Goal: Find specific page/section: Find specific page/section

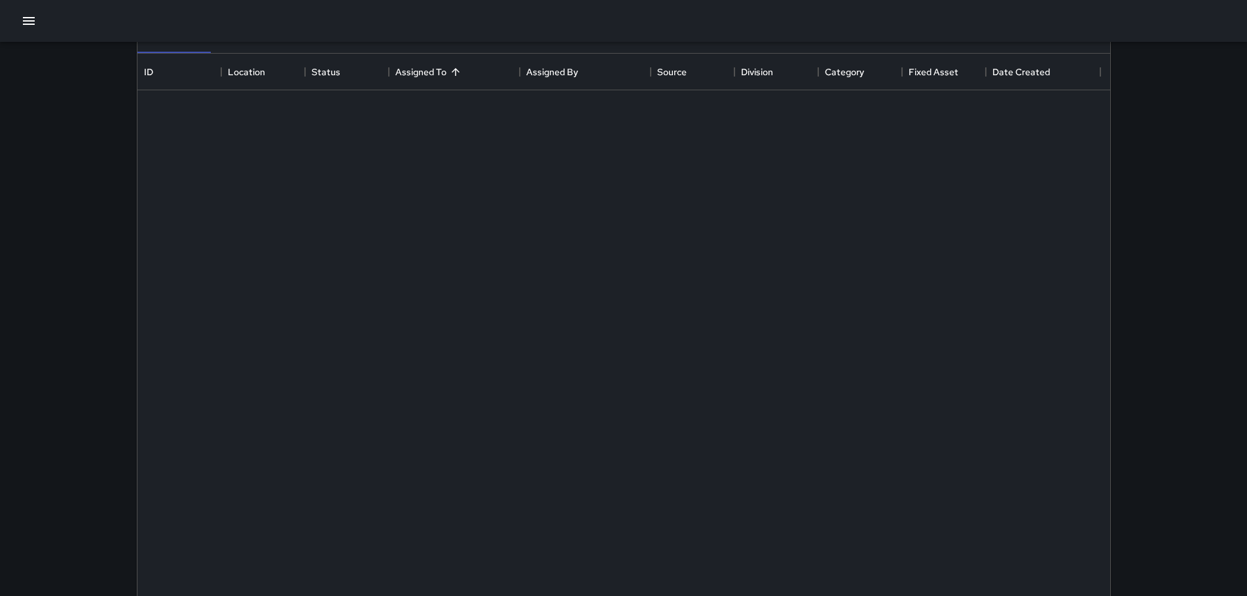
scroll to position [545, 963]
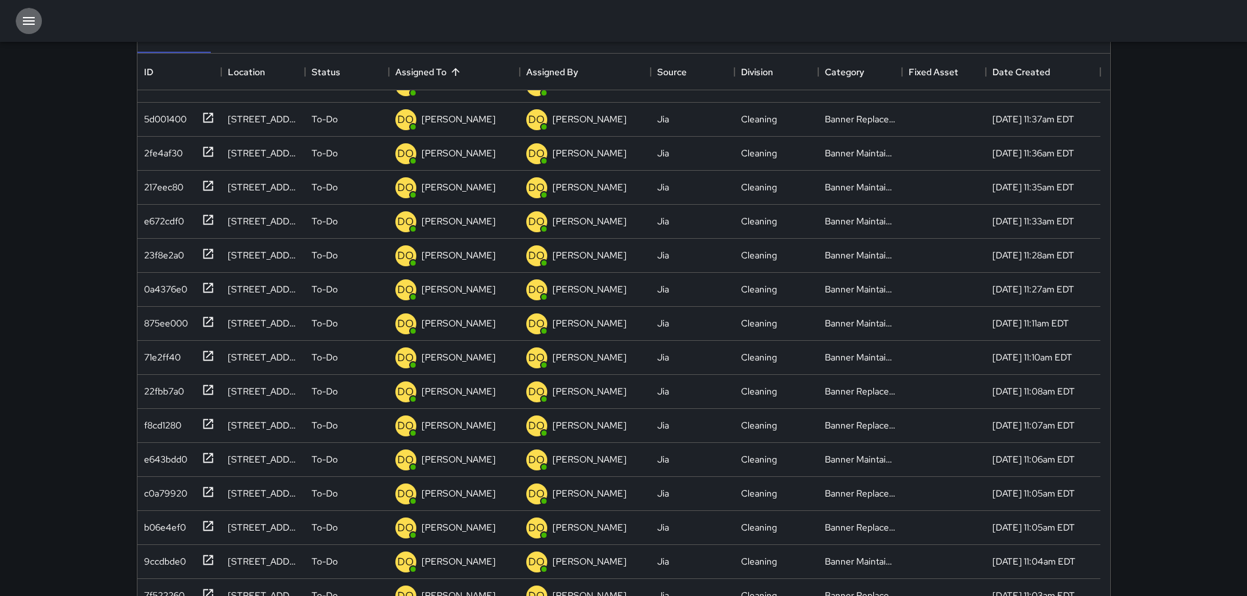
click at [18, 27] on button "button" at bounding box center [29, 21] width 26 height 26
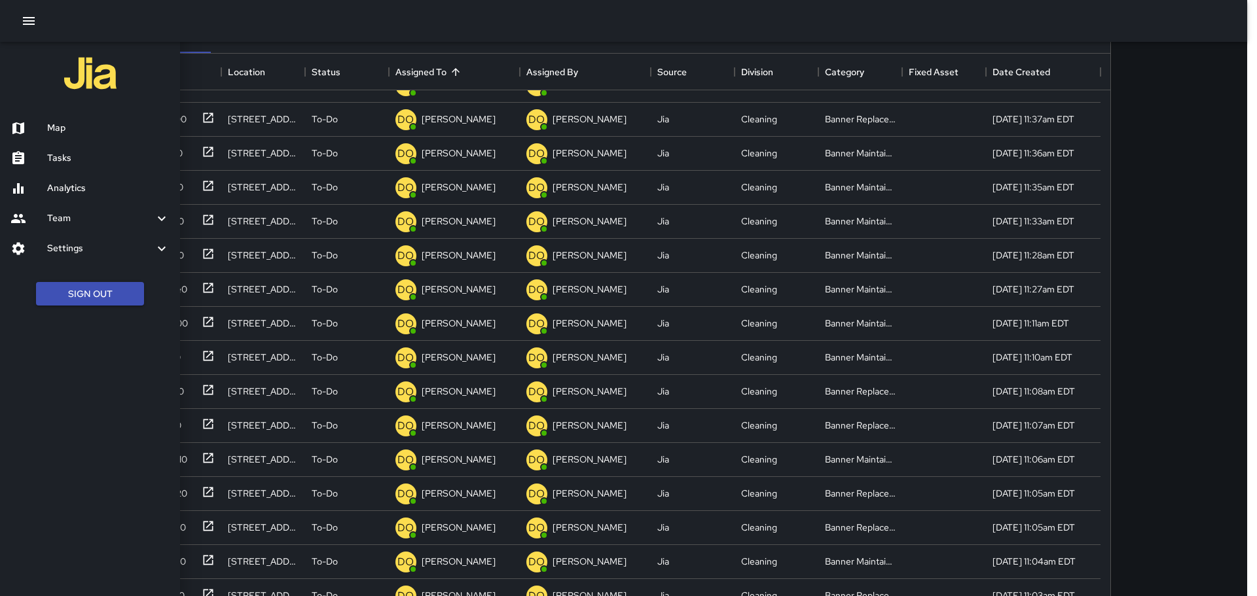
click at [85, 191] on h6 "Analytics" at bounding box center [108, 188] width 122 height 14
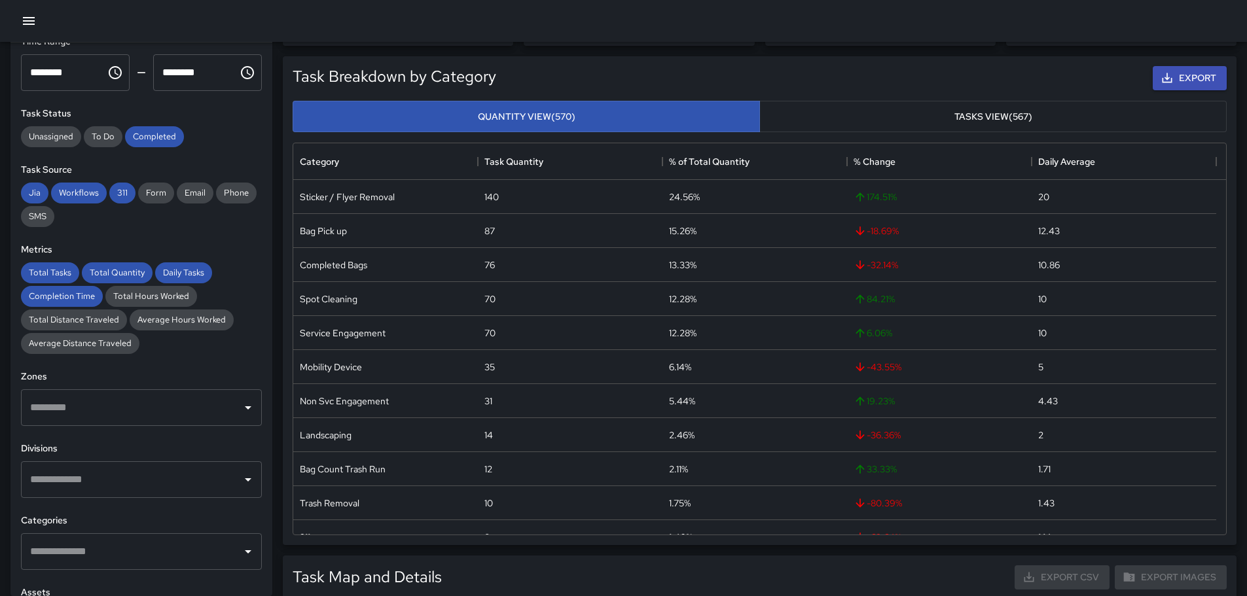
scroll to position [291, 0]
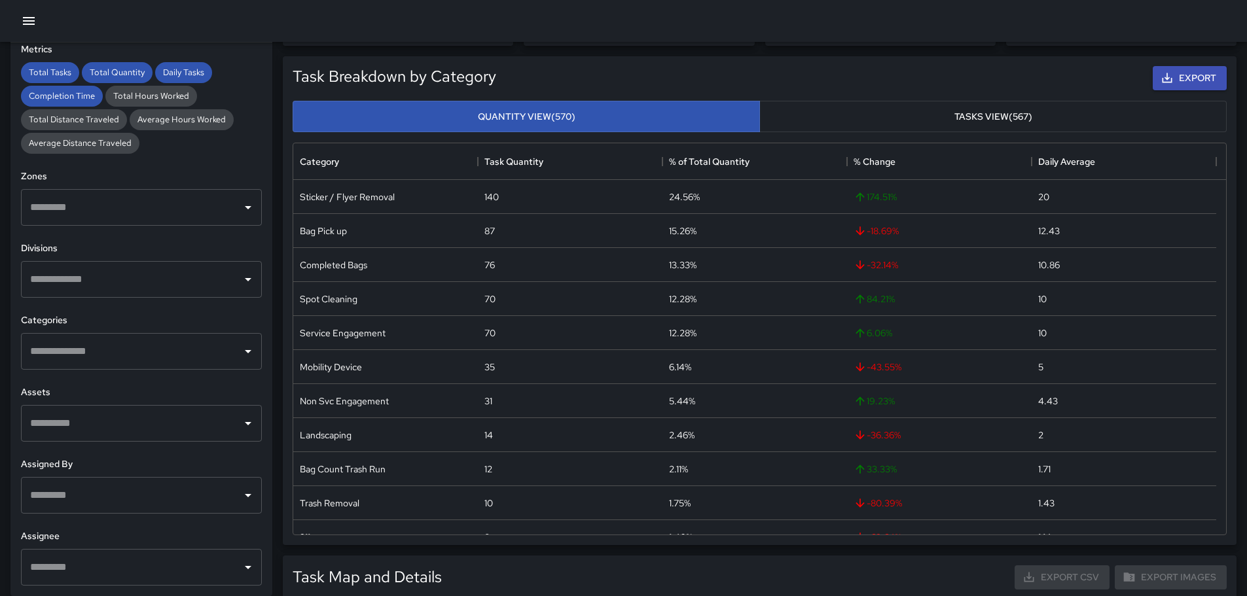
click at [147, 359] on input "text" at bounding box center [131, 351] width 209 height 25
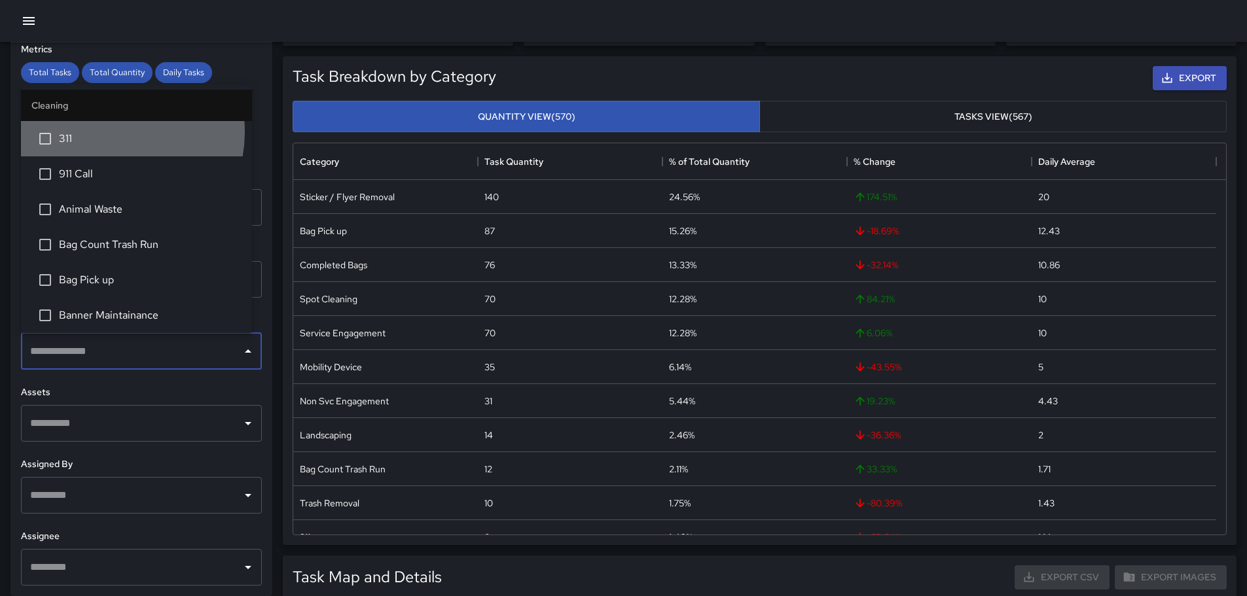
click at [107, 132] on span "311" at bounding box center [150, 139] width 183 height 16
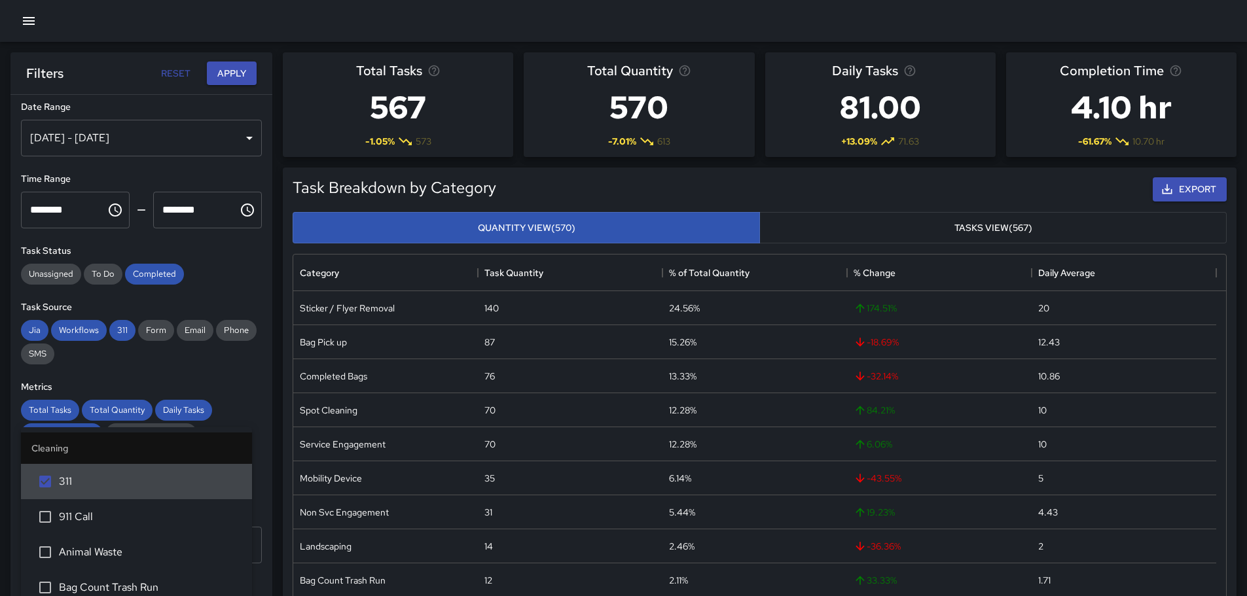
scroll to position [0, 0]
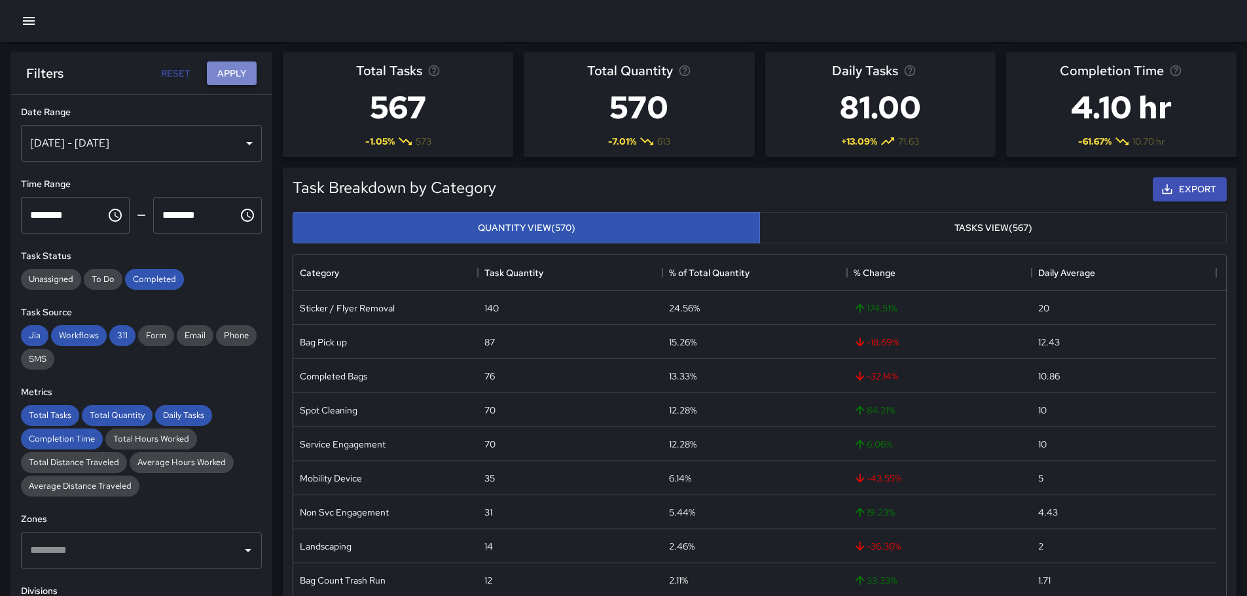
click at [239, 79] on button "Apply" at bounding box center [232, 74] width 50 height 24
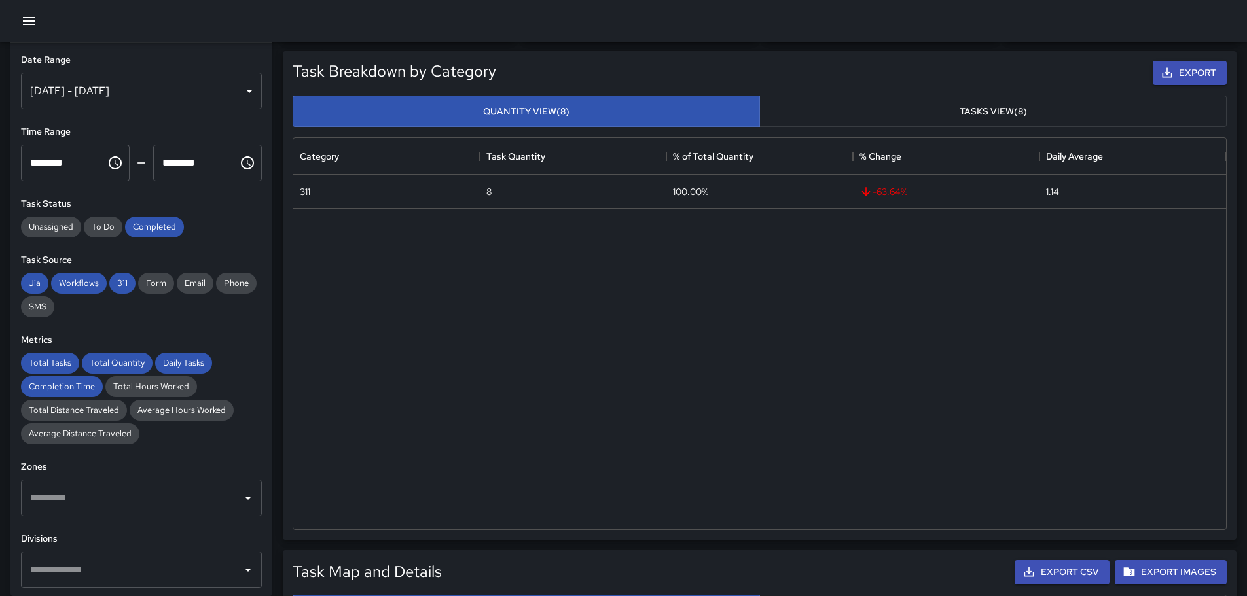
scroll to position [262, 0]
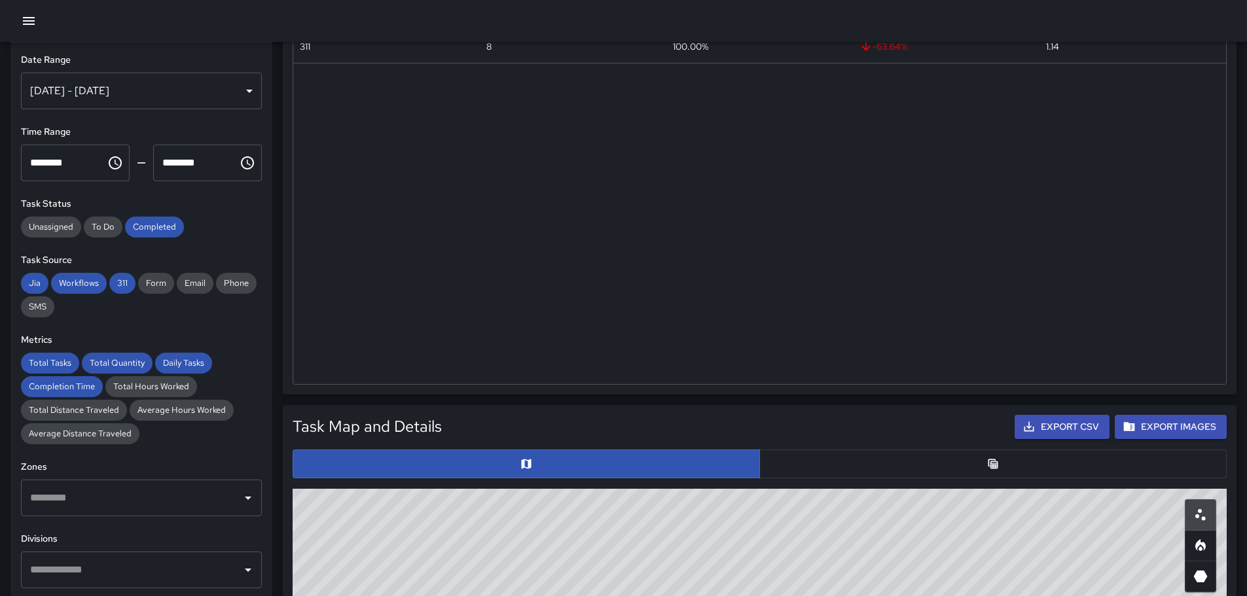
click at [845, 458] on button "button" at bounding box center [992, 464] width 467 height 29
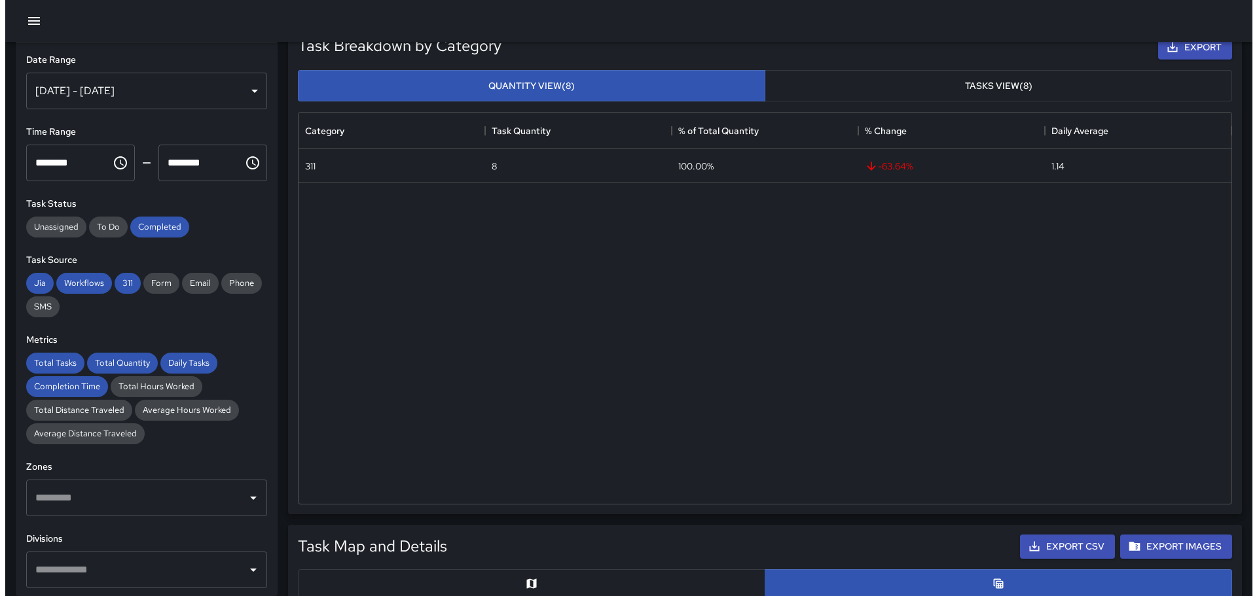
scroll to position [0, 0]
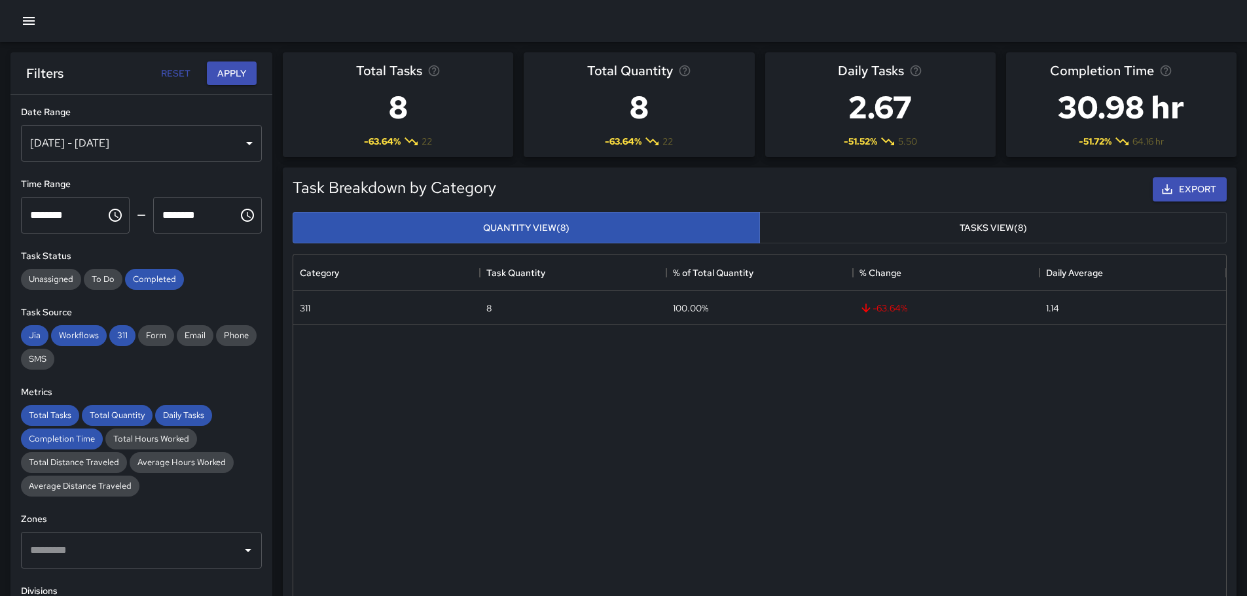
click at [32, 24] on icon "button" at bounding box center [29, 21] width 12 height 8
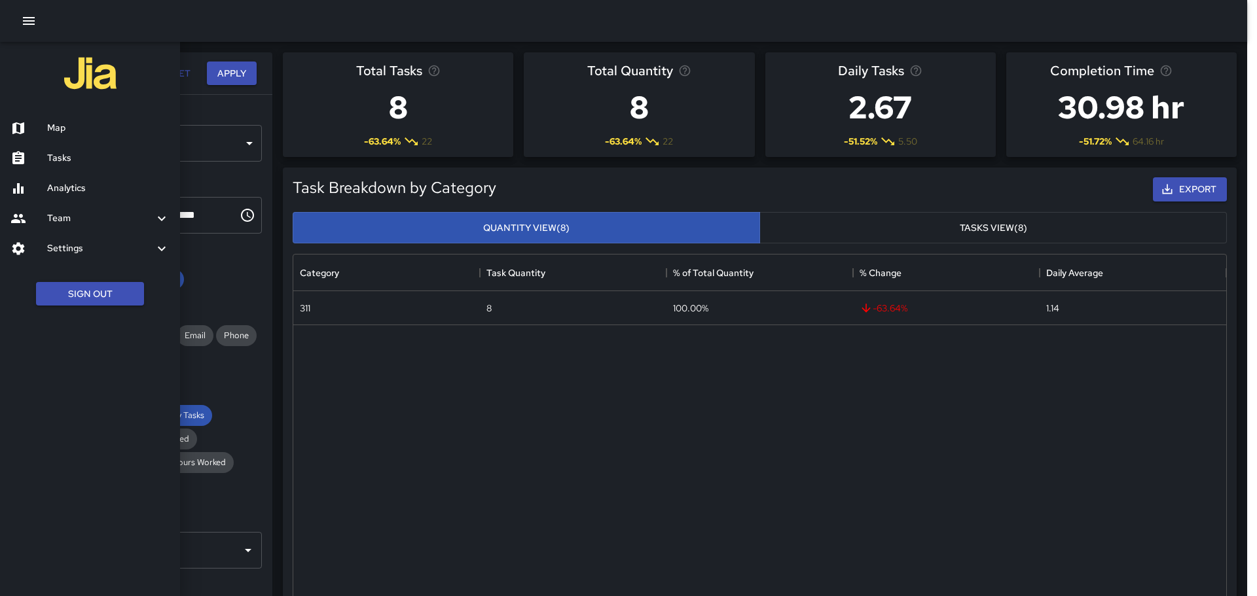
click at [62, 121] on h6 "Map" at bounding box center [108, 128] width 122 height 14
